Goal: Transaction & Acquisition: Subscribe to service/newsletter

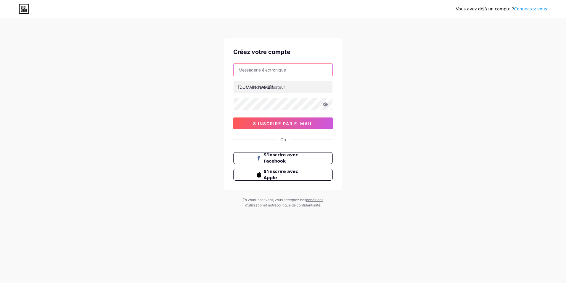
click at [290, 67] on input "text" at bounding box center [283, 70] width 99 height 12
type input "[EMAIL_ADDRESS][PERSON_NAME][DOMAIN_NAME]"
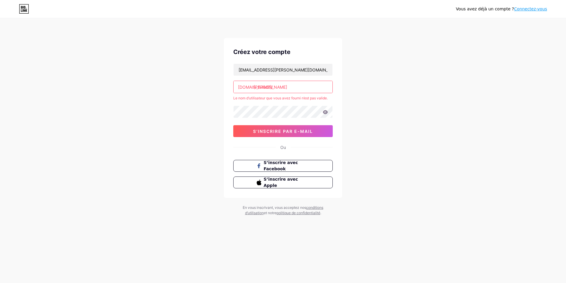
click at [268, 87] on input "[PERSON_NAME]" at bounding box center [283, 87] width 99 height 12
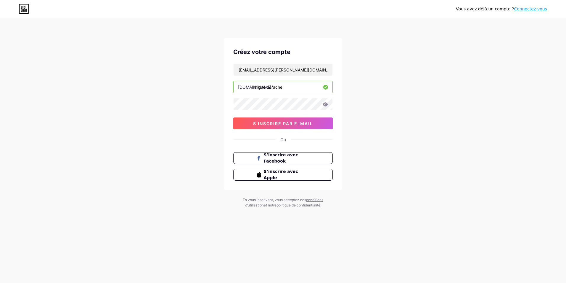
type input "miguelderache"
click at [209, 104] on div "Vous avez déjà un compte ? Connectez-vous Créez votre compte [EMAIL_ADDRESS][PE…" at bounding box center [283, 113] width 566 height 227
click at [278, 123] on span "S’inscrire par e-mail" at bounding box center [283, 123] width 60 height 5
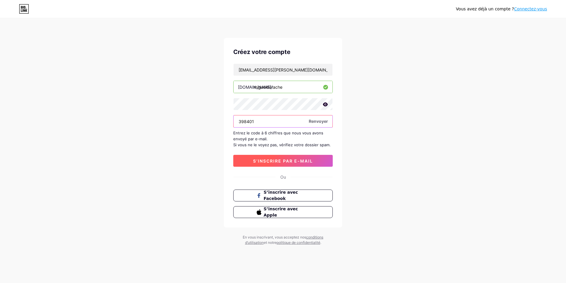
type input "398401"
click at [287, 161] on span "S’inscrire par e-mail" at bounding box center [283, 160] width 60 height 5
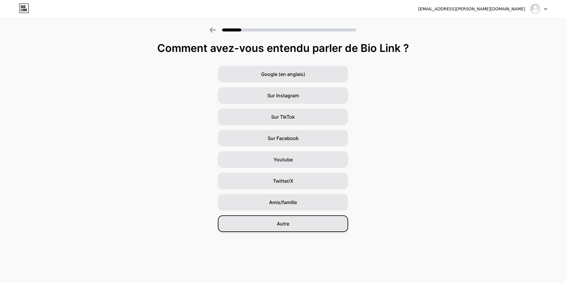
click at [284, 220] on span "Autre" at bounding box center [283, 223] width 12 height 7
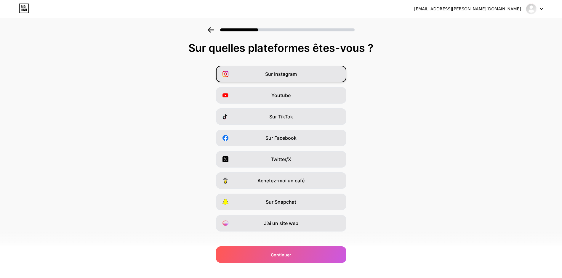
click at [275, 74] on span "Sur Instagram" at bounding box center [281, 73] width 32 height 7
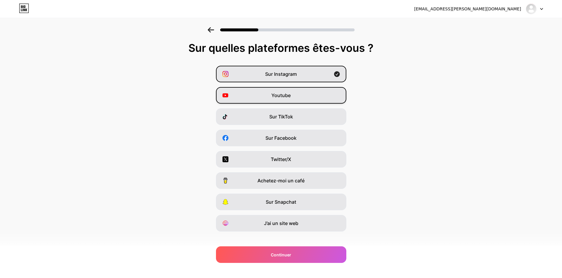
click at [252, 97] on div "Youtube" at bounding box center [281, 95] width 130 height 17
click at [247, 115] on div "Sur TikTok" at bounding box center [281, 116] width 130 height 17
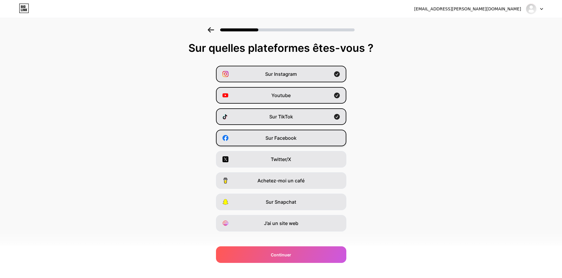
click at [244, 143] on div "Sur Facebook" at bounding box center [281, 138] width 130 height 17
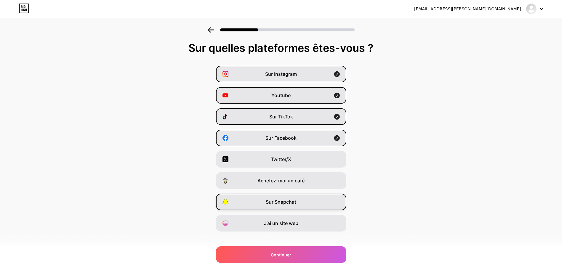
click at [253, 205] on div "Sur Snapchat" at bounding box center [281, 202] width 130 height 17
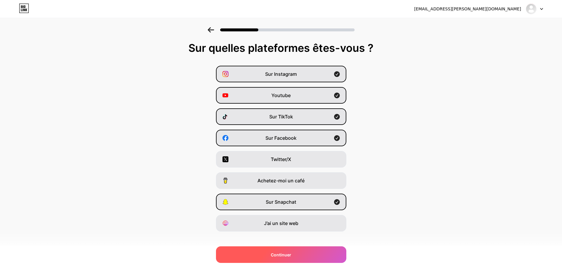
click at [274, 255] on span "Continuer" at bounding box center [281, 255] width 20 height 6
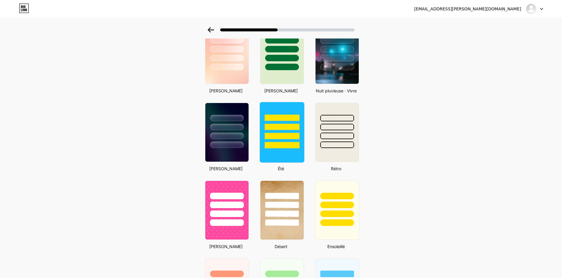
scroll to position [161, 0]
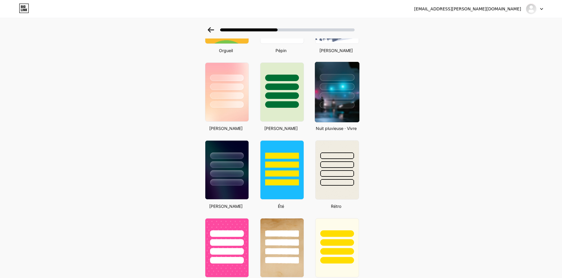
click at [332, 102] on div at bounding box center [337, 105] width 35 height 7
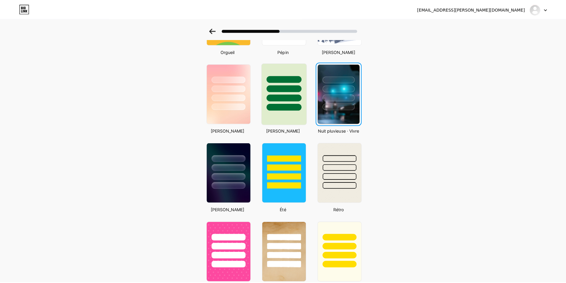
scroll to position [0, 0]
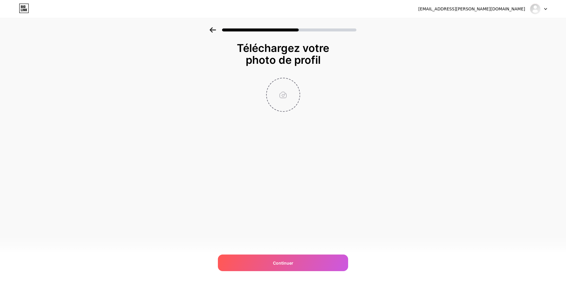
click at [277, 88] on input "file" at bounding box center [283, 94] width 33 height 33
type input "C:\fakepath\2vcuSneg.jpeg"
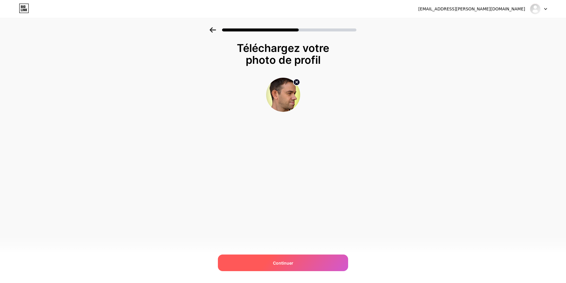
click at [284, 262] on span "Continuer" at bounding box center [283, 262] width 20 height 6
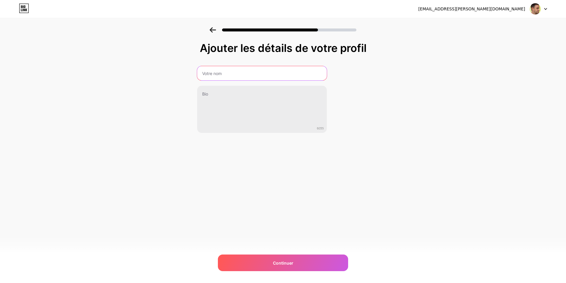
click at [242, 71] on input "text" at bounding box center [262, 73] width 130 height 14
type input "MIGUEL DERACHE"
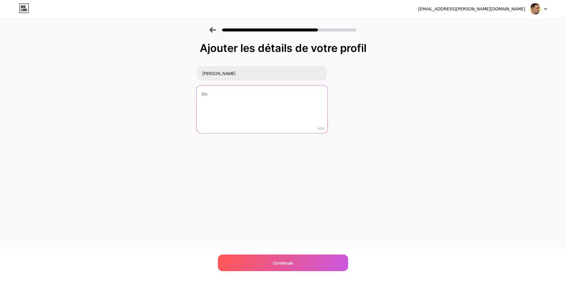
drag, startPoint x: 214, startPoint y: 97, endPoint x: 207, endPoint y: 94, distance: 7.3
click at [213, 97] on textarea at bounding box center [261, 109] width 131 height 48
type textarea "M"
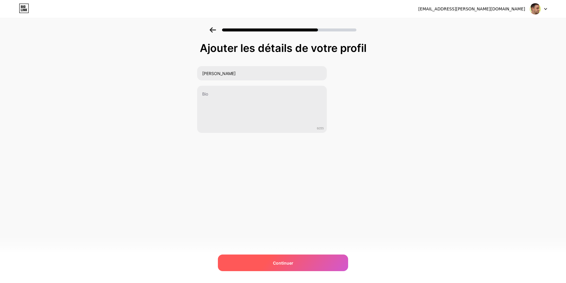
click at [286, 265] on span "Continuer" at bounding box center [283, 262] width 20 height 6
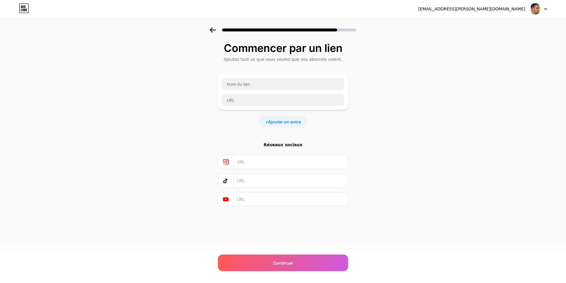
click at [250, 160] on input "text" at bounding box center [291, 161] width 108 height 13
paste input "https://www.instagram.com/migderache?igsh=YTU3YWlkeTJxNHFw"
type input "https://www.instagram.com/migderache?igsh=YTU3YWlkeTJxNHFw"
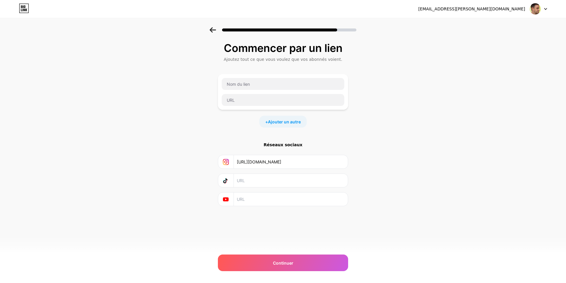
click at [255, 182] on input "text" at bounding box center [291, 180] width 108 height 13
paste input "https://www.tiktok.com/@migderache?_t=ZN-8zTdluC44D0&_r=1"
type input "https://www.tiktok.com/@migderache?_t=ZN-8zTdluC44D0&_r=1"
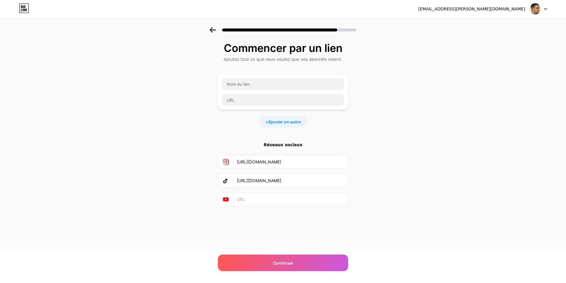
click at [285, 198] on input "text" at bounding box center [291, 198] width 108 height 13
paste input "https://youtube.com/@miguelderache8021?feature=shared"
type input "https://youtube.com/@miguelderache8021?feature=shared"
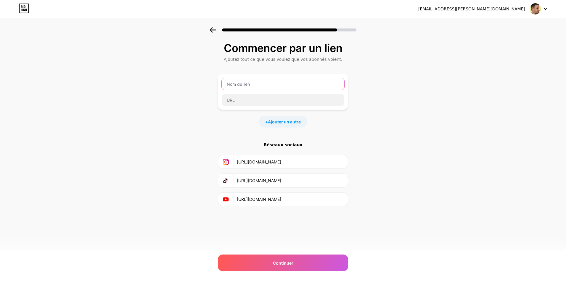
click at [255, 83] on input "text" at bounding box center [283, 84] width 123 height 12
type input "Facebook"
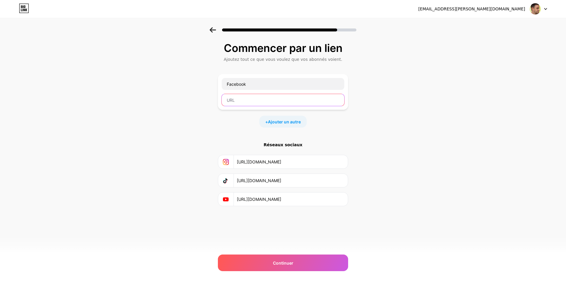
click at [235, 97] on input "text" at bounding box center [283, 100] width 123 height 12
paste input "https://www.facebook.com/share/1B83Y9MWku/"
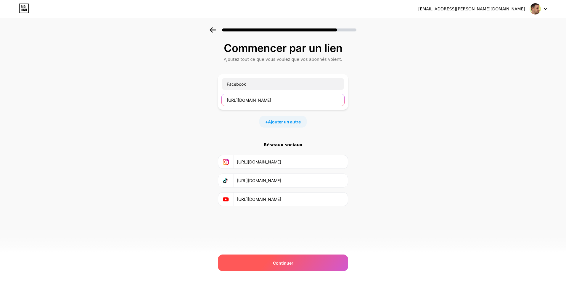
type input "https://www.facebook.com/share/1B83Y9MWku/"
click at [275, 264] on span "Continuer" at bounding box center [283, 262] width 20 height 6
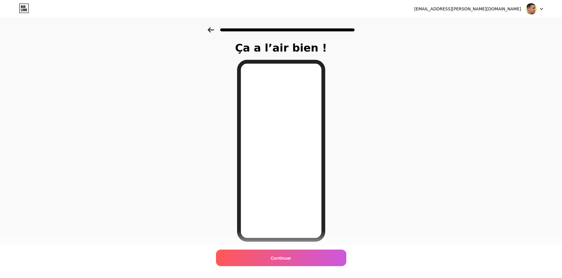
click at [210, 29] on icon at bounding box center [211, 29] width 7 height 5
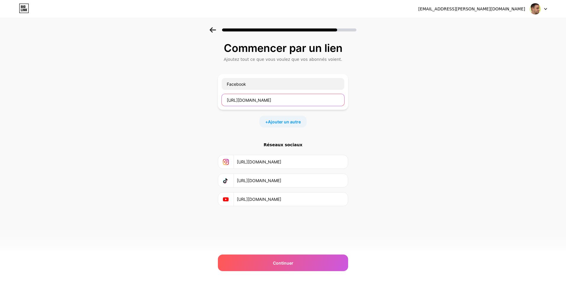
drag, startPoint x: 324, startPoint y: 100, endPoint x: 143, endPoint y: 100, distance: 181.3
click at [143, 100] on div "Commencer par un lien Ajoutez tout ce que vous voulez que vos abonnés voient. F…" at bounding box center [283, 131] width 566 height 208
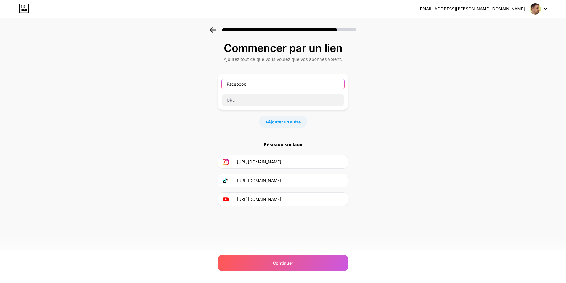
drag, startPoint x: 233, startPoint y: 83, endPoint x: 188, endPoint y: 86, distance: 45.7
click at [188, 86] on div "Commencer par un lien Ajoutez tout ce que vous voulez que vos abonnés voient. F…" at bounding box center [283, 131] width 566 height 208
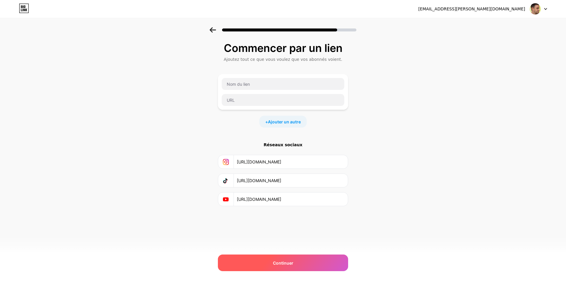
click at [293, 262] on span "Continuer" at bounding box center [283, 262] width 20 height 6
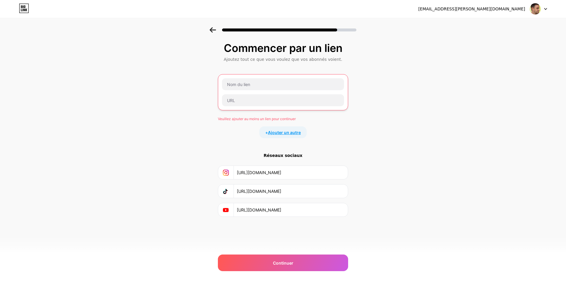
click at [277, 133] on span "Ajouter un autre" at bounding box center [284, 132] width 33 height 6
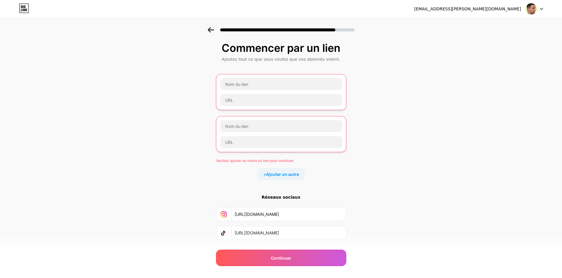
click at [211, 27] on icon at bounding box center [211, 29] width 7 height 5
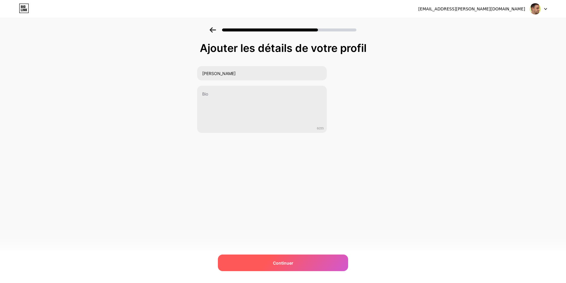
click at [283, 264] on span "Continuer" at bounding box center [283, 262] width 20 height 6
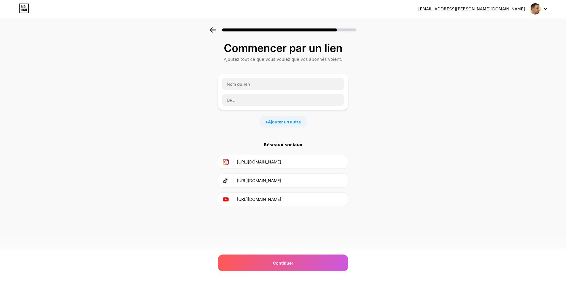
click at [544, 11] on div at bounding box center [538, 9] width 17 height 11
click at [257, 100] on input "text" at bounding box center [283, 100] width 123 height 12
paste input "https://www.facebook.com/share/1B83Y9MWku/"
type input "https://www.facebook.com/share/1B83Y9MWku/"
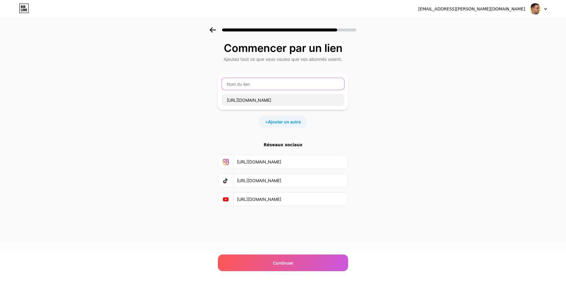
click at [259, 86] on input "text" at bounding box center [283, 84] width 123 height 12
type input "Facebook"
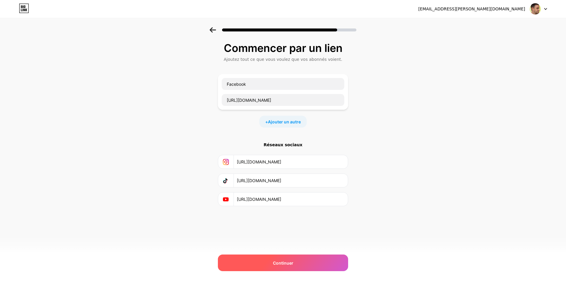
click at [290, 260] on span "Continuer" at bounding box center [283, 262] width 20 height 6
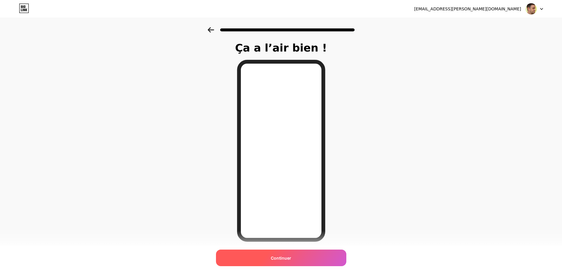
click at [284, 259] on span "Continuer" at bounding box center [281, 258] width 20 height 6
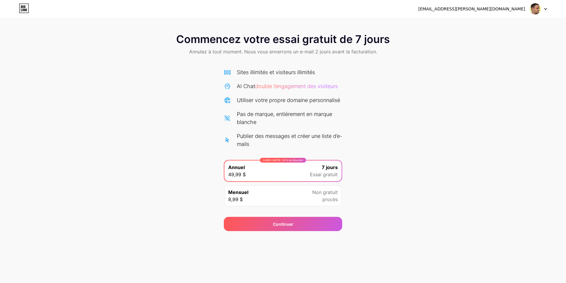
click at [293, 167] on div "DURÉE LIMITÉE : 50 % de réduction Annuel 49,99 $ 7 jours Essai gratuit" at bounding box center [283, 170] width 117 height 21
click at [286, 225] on div "Continuer" at bounding box center [283, 224] width 20 height 6
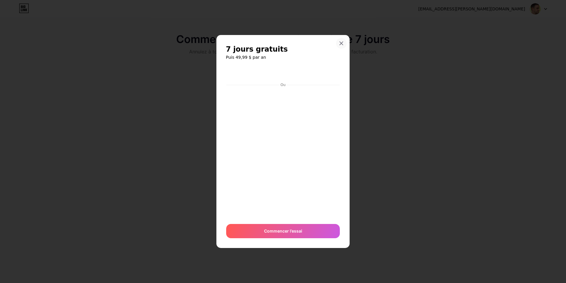
click at [342, 42] on icon at bounding box center [341, 43] width 5 height 5
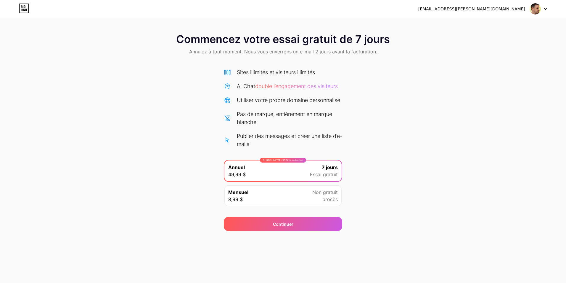
click at [51, 37] on div "Commencez votre essai gratuit de 7 jours Annulez à tout moment. Nous vous enver…" at bounding box center [283, 44] width 566 height 35
click at [25, 8] on icon at bounding box center [24, 6] width 1 height 3
click at [535, 6] on img at bounding box center [535, 8] width 11 height 11
click at [513, 9] on div "[EMAIL_ADDRESS][PERSON_NAME][DOMAIN_NAME]" at bounding box center [471, 9] width 107 height 6
click at [20, 10] on icon at bounding box center [24, 8] width 9 height 9
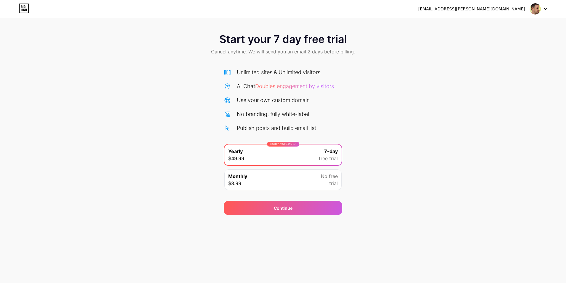
click at [315, 176] on div "Monthly $8.99 No free trial" at bounding box center [283, 179] width 117 height 21
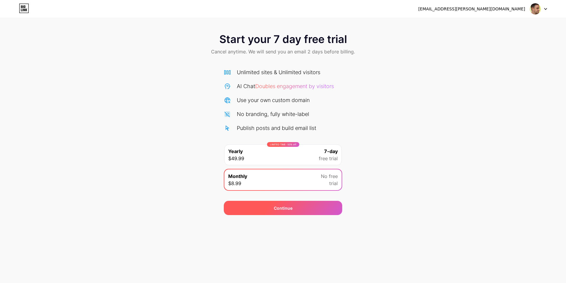
click at [301, 208] on div "Continue" at bounding box center [283, 208] width 118 height 14
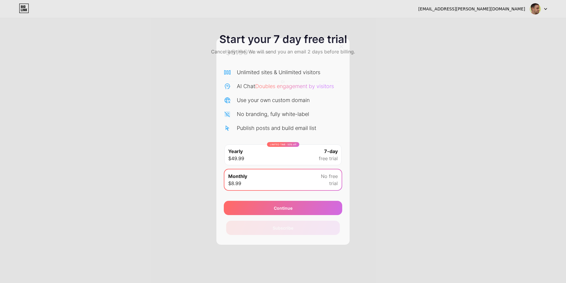
click at [340, 39] on div "$8.99 per month Or Subscribe" at bounding box center [283, 141] width 133 height 206
click at [341, 48] on icon at bounding box center [341, 46] width 5 height 5
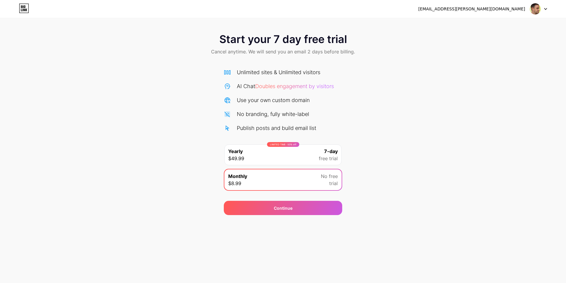
click at [542, 9] on div at bounding box center [538, 9] width 17 height 11
drag, startPoint x: 23, startPoint y: 7, endPoint x: 8, endPoint y: 23, distance: 21.8
click at [6, 26] on div "Start your 7 day free trial Cancel anytime. We will send you an email 2 days be…" at bounding box center [283, 107] width 566 height 215
click at [24, 7] on icon at bounding box center [24, 6] width 1 height 3
click at [521, 9] on div "[EMAIL_ADDRESS][PERSON_NAME][DOMAIN_NAME]" at bounding box center [471, 9] width 107 height 6
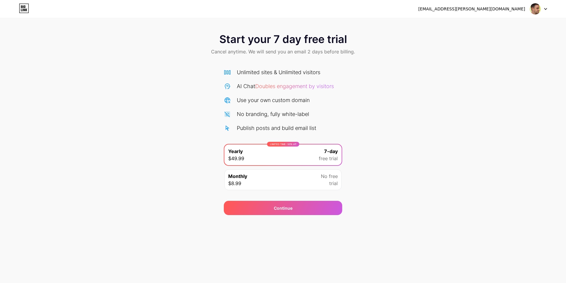
click at [189, 106] on div "Start your 7 day free trial Cancel anytime. We will send you an email 2 days be…" at bounding box center [283, 120] width 566 height 187
drag, startPoint x: 188, startPoint y: 105, endPoint x: 161, endPoint y: 102, distance: 27.2
click at [161, 102] on div "Start your 7 day free trial Cancel anytime. We will send you an email 2 days be…" at bounding box center [283, 120] width 566 height 187
click at [286, 205] on div "Continue" at bounding box center [283, 208] width 19 height 6
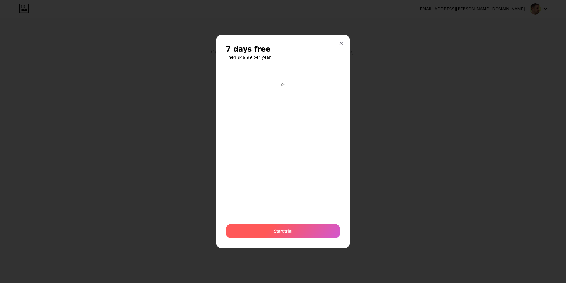
click at [283, 232] on span "Start trial" at bounding box center [283, 230] width 19 height 6
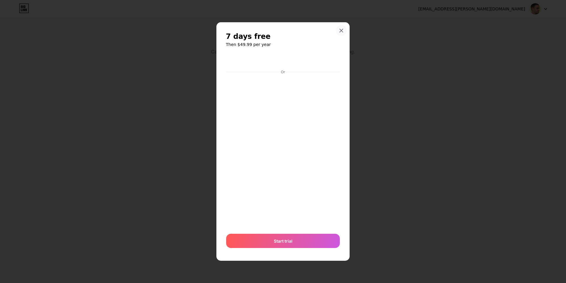
click at [341, 30] on icon at bounding box center [341, 30] width 5 height 5
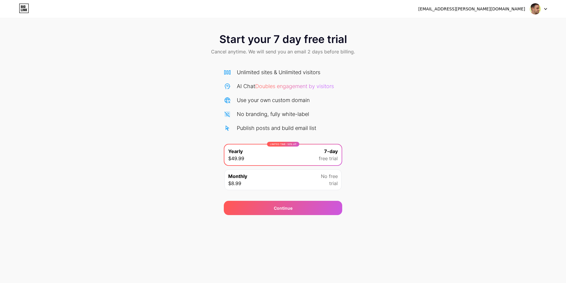
click at [287, 86] on span "Doubles engagement by visitors" at bounding box center [294, 86] width 79 height 6
click at [23, 7] on icon at bounding box center [24, 8] width 10 height 9
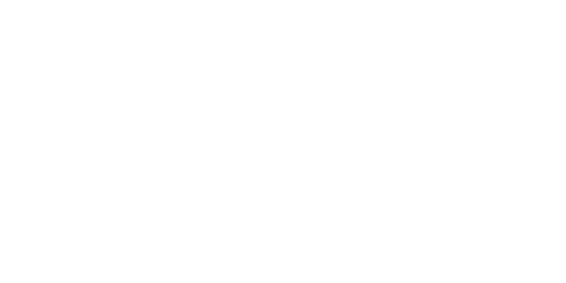
click at [23, 0] on html at bounding box center [283, 0] width 566 height 0
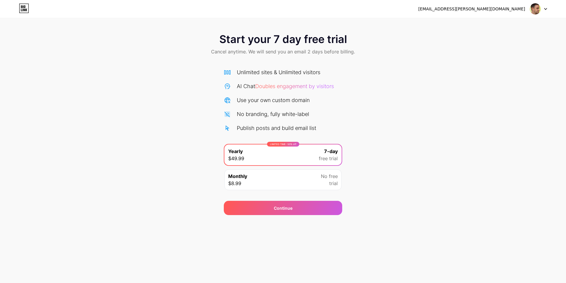
click at [23, 7] on icon at bounding box center [24, 8] width 10 height 9
click at [23, 7] on icon at bounding box center [23, 6] width 1 height 3
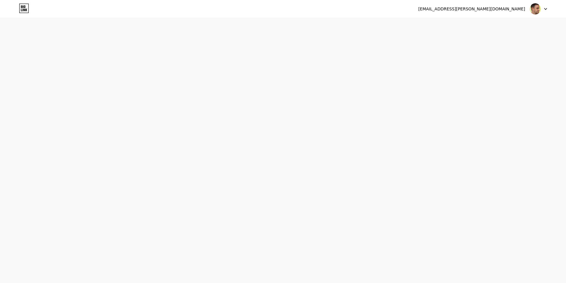
click at [23, 7] on icon at bounding box center [23, 6] width 1 height 3
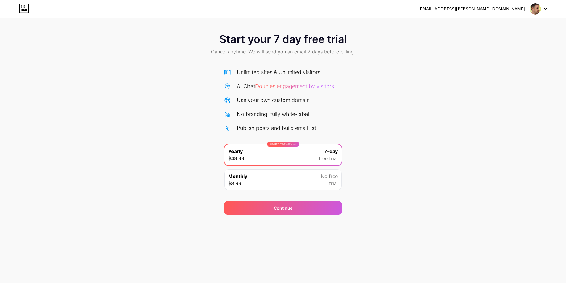
click at [533, 9] on img at bounding box center [535, 8] width 11 height 11
click at [512, 9] on div "[EMAIL_ADDRESS][PERSON_NAME][DOMAIN_NAME]" at bounding box center [471, 9] width 107 height 6
click at [546, 11] on div at bounding box center [538, 9] width 17 height 11
click at [546, 10] on div at bounding box center [538, 9] width 17 height 11
click at [550, 7] on div "[EMAIL_ADDRESS][PERSON_NAME][DOMAIN_NAME] Logout" at bounding box center [283, 9] width 566 height 11
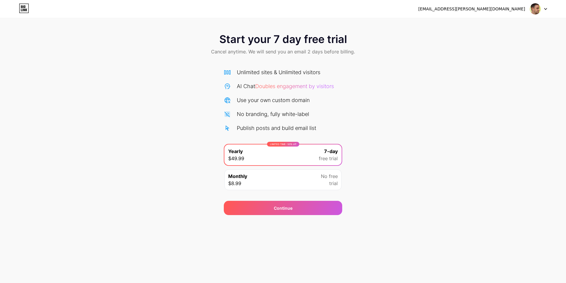
click at [547, 7] on div at bounding box center [538, 9] width 17 height 11
click at [492, 25] on li "Logout" at bounding box center [510, 24] width 73 height 16
